Goal: Use online tool/utility: Utilize a website feature to perform a specific function

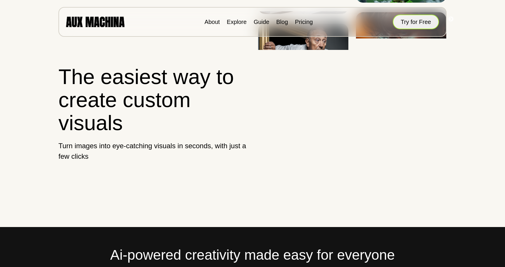
click at [416, 25] on button "Try for Free" at bounding box center [415, 22] width 46 height 15
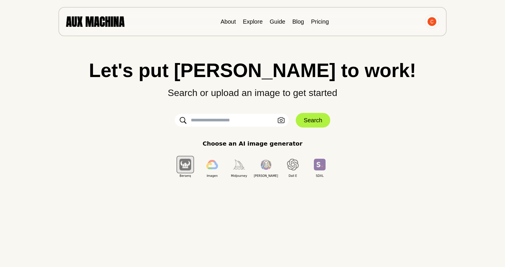
click at [226, 121] on input "text" at bounding box center [232, 120] width 114 height 13
click at [281, 123] on icon "button" at bounding box center [280, 120] width 7 height 6
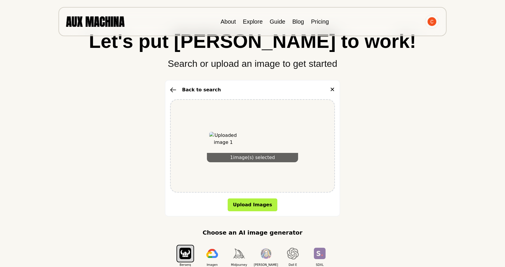
scroll to position [49, 0]
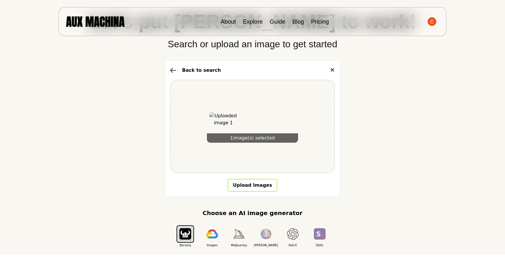
click at [257, 188] on button "Upload Images" at bounding box center [252, 185] width 50 height 13
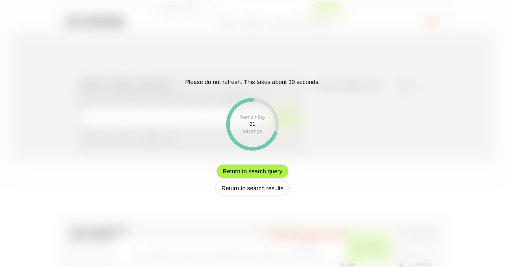
click at [268, 172] on button "Return to search query" at bounding box center [252, 171] width 72 height 15
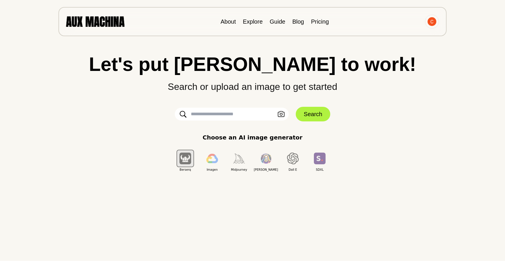
scroll to position [0, 0]
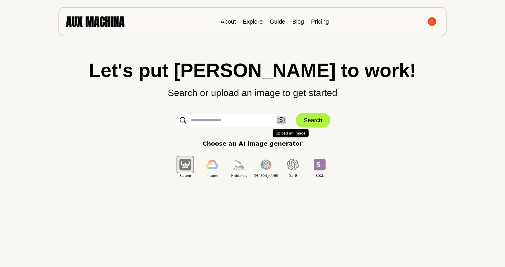
click at [279, 122] on icon "button" at bounding box center [280, 120] width 7 height 6
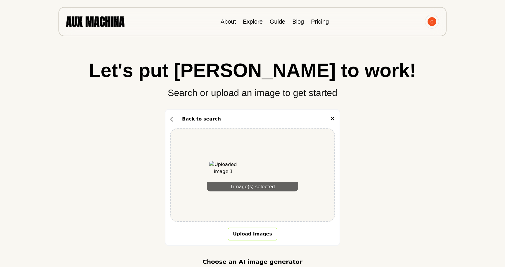
click at [250, 232] on button "Upload Images" at bounding box center [252, 234] width 50 height 13
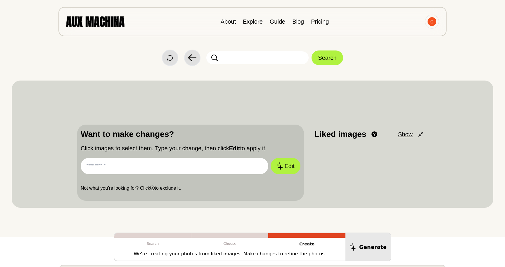
click at [408, 135] on span "Show" at bounding box center [405, 134] width 15 height 9
click at [408, 135] on span "Minimize" at bounding box center [400, 134] width 23 height 9
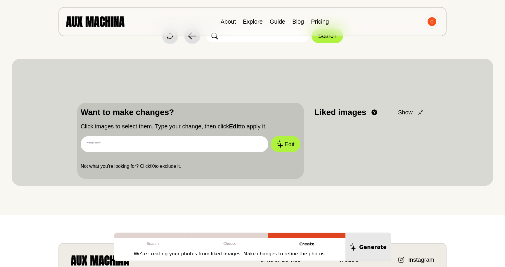
scroll to position [36, 0]
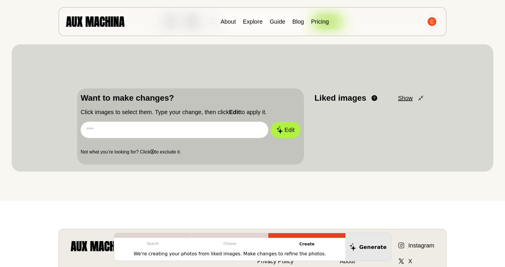
click at [247, 128] on input "text" at bounding box center [174, 130] width 187 height 16
type input "*"
paste input "**********"
drag, startPoint x: 232, startPoint y: 130, endPoint x: 60, endPoint y: 131, distance: 172.3
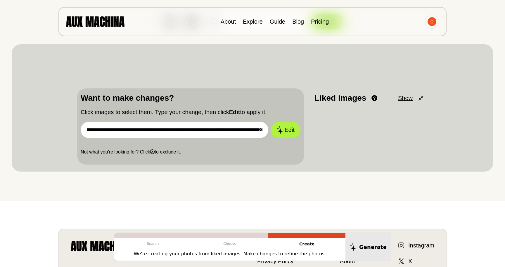
click at [60, 132] on div "**********" at bounding box center [252, 107] width 481 height 127
click at [116, 126] on input "**********" at bounding box center [174, 130] width 187 height 16
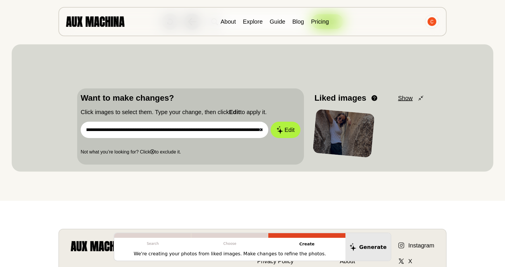
scroll to position [0, 182]
type input "**********"
click at [283, 127] on button "Edit" at bounding box center [286, 129] width 32 height 17
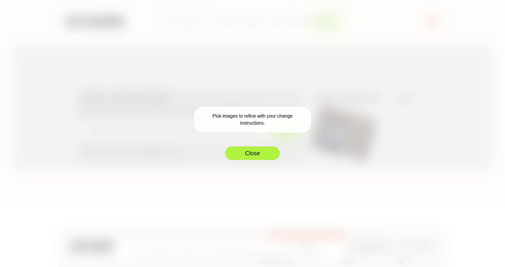
click at [267, 152] on button "Close" at bounding box center [252, 153] width 55 height 15
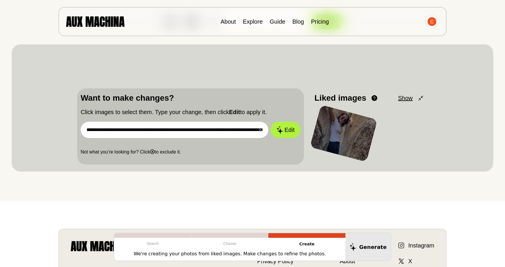
click at [345, 143] on div at bounding box center [344, 133] width 68 height 57
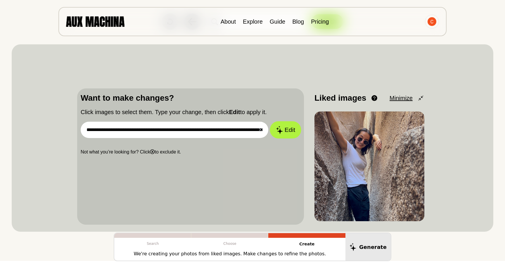
click at [287, 134] on button "Edit" at bounding box center [286, 129] width 32 height 17
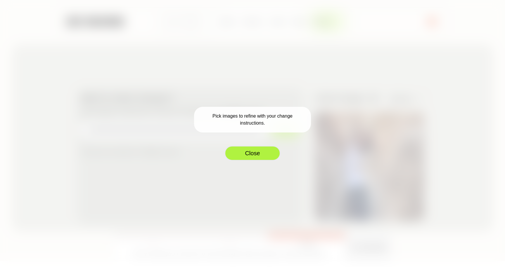
click at [262, 148] on button "Close" at bounding box center [252, 153] width 55 height 15
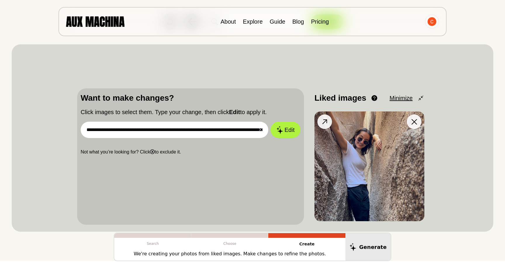
click at [351, 157] on img at bounding box center [369, 167] width 110 height 110
click at [324, 121] on icon at bounding box center [324, 121] width 5 height 5
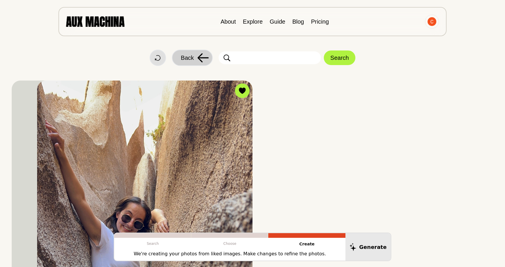
click at [195, 60] on button "Back" at bounding box center [192, 58] width 41 height 16
